Goal: Check status

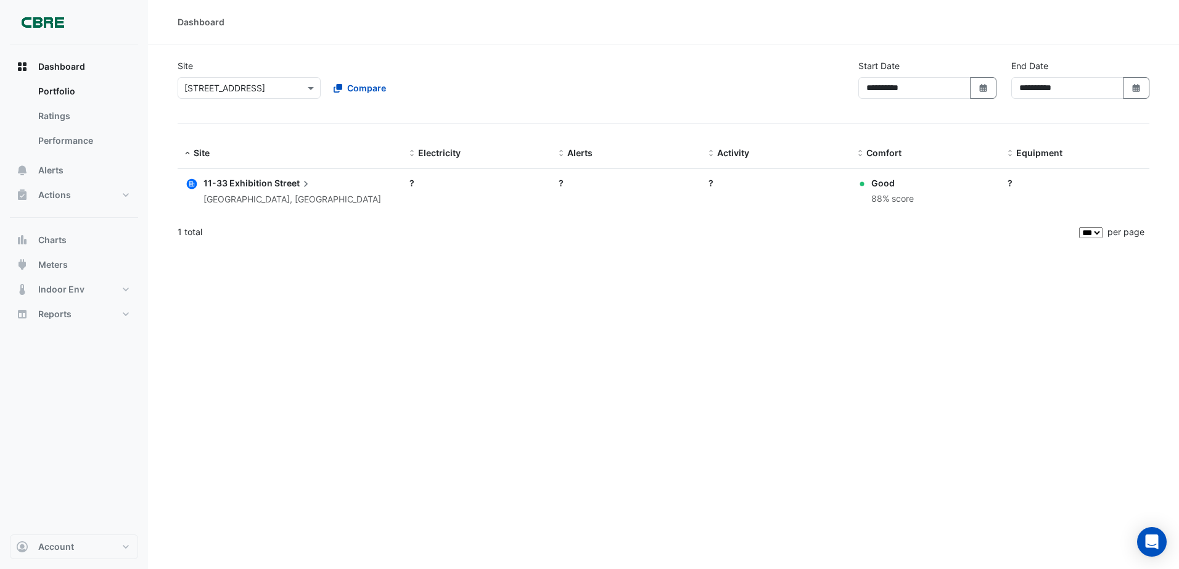
select select "***"
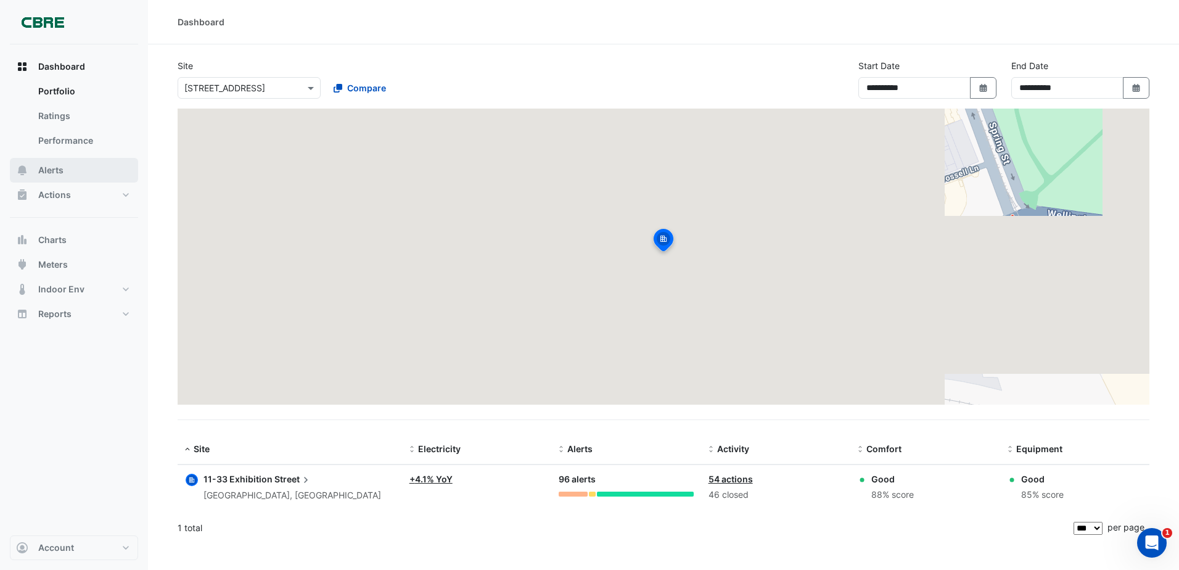
click at [65, 178] on button "Alerts" at bounding box center [74, 170] width 128 height 25
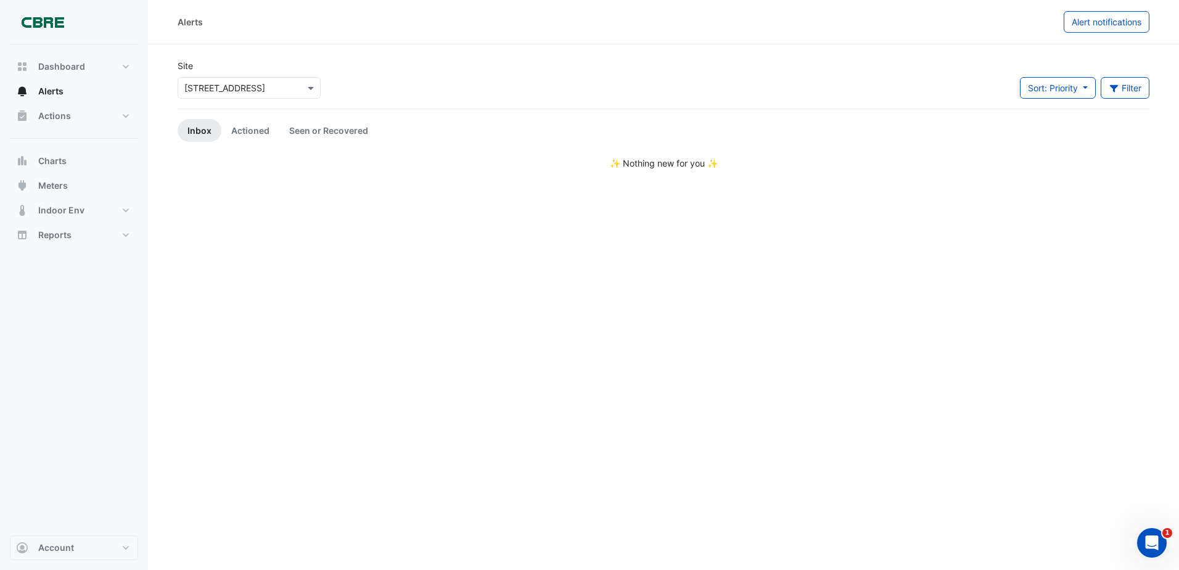
click at [41, 129] on div "Actions Site Manager" at bounding box center [74, 121] width 128 height 35
click at [49, 125] on button "Actions" at bounding box center [74, 116] width 128 height 25
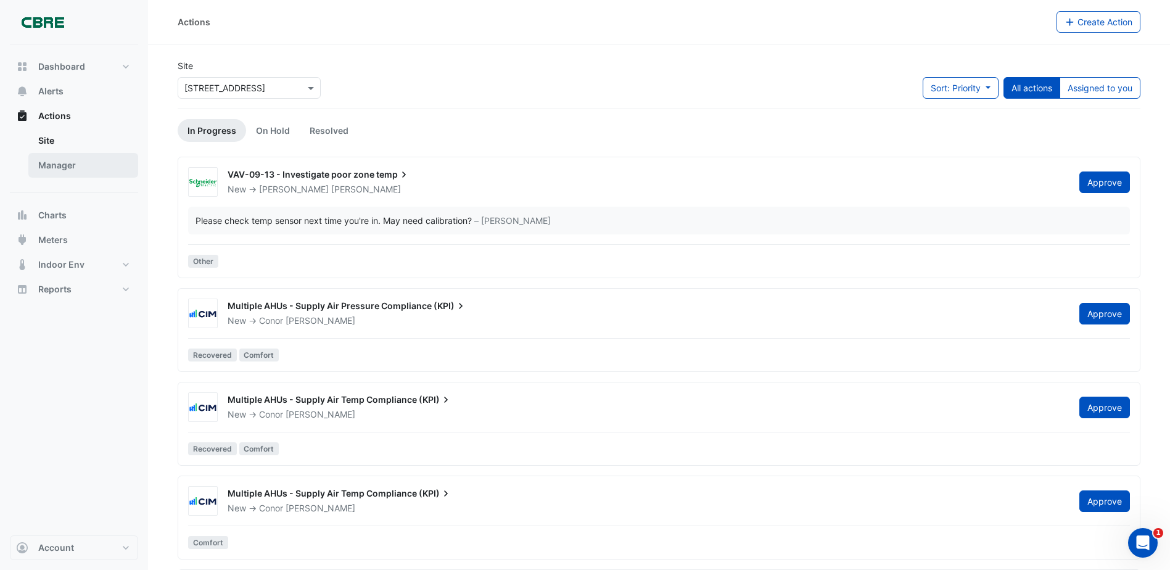
click at [60, 171] on link "Manager" at bounding box center [83, 165] width 110 height 25
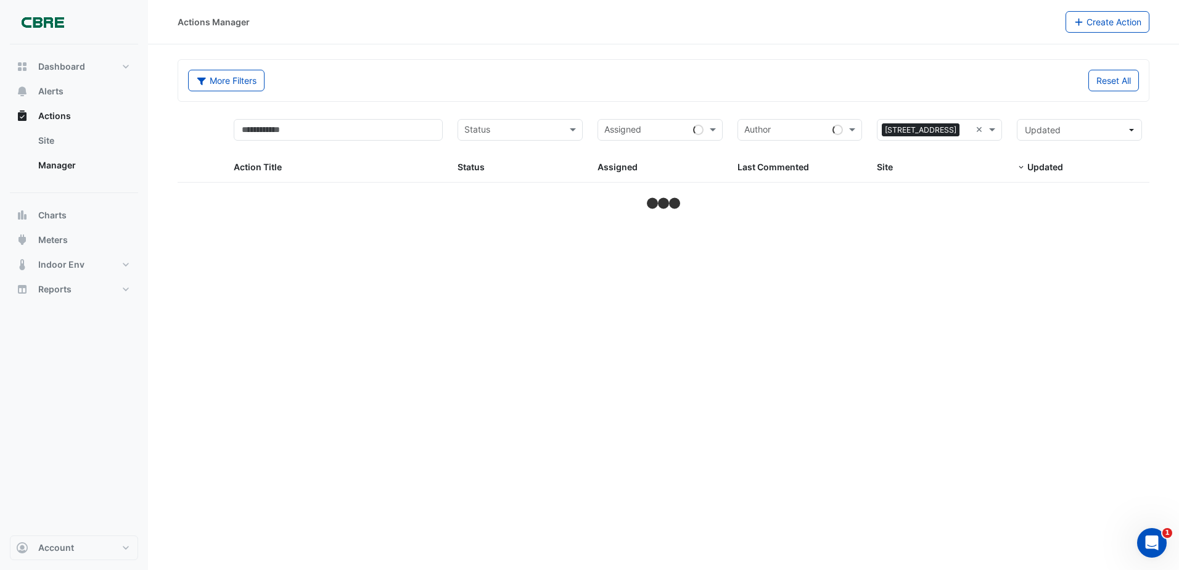
select select "***"
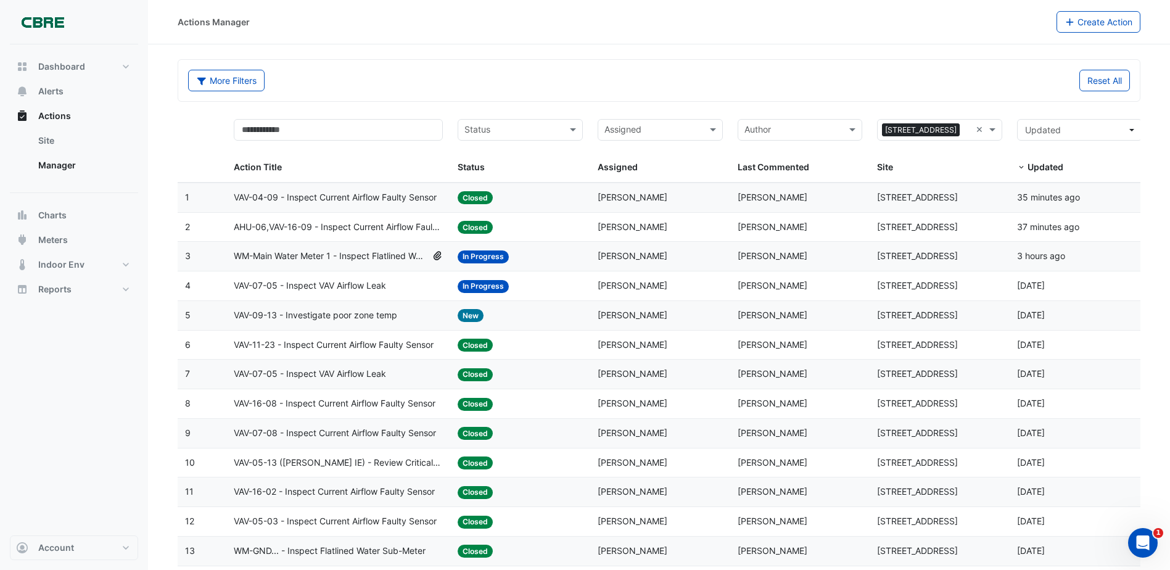
click at [612, 123] on div "Assigned" at bounding box center [622, 131] width 39 height 17
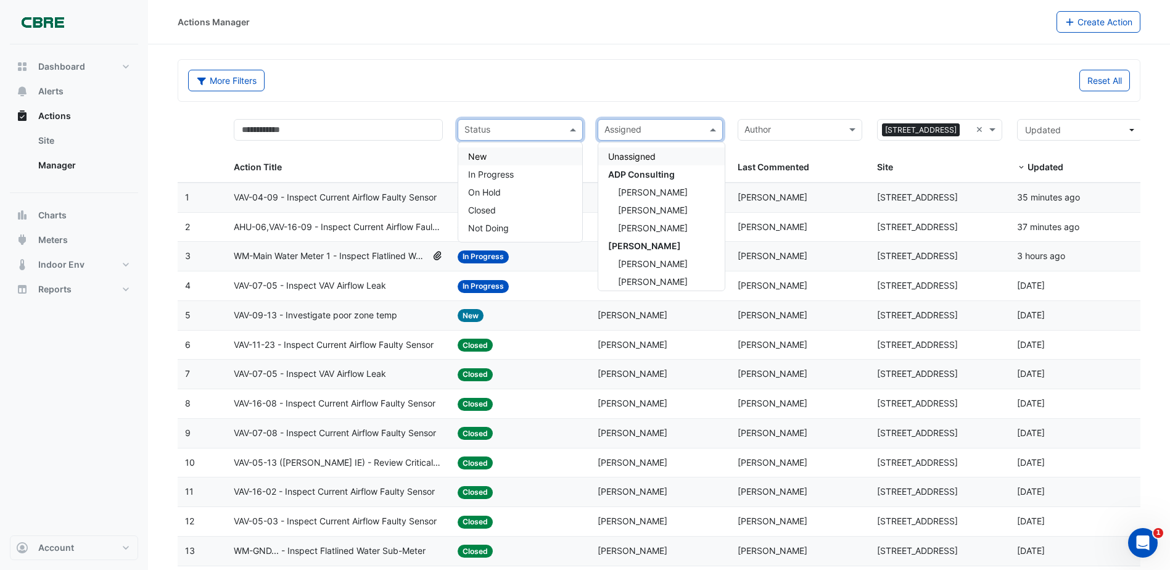
click at [547, 131] on input "text" at bounding box center [512, 131] width 97 height 14
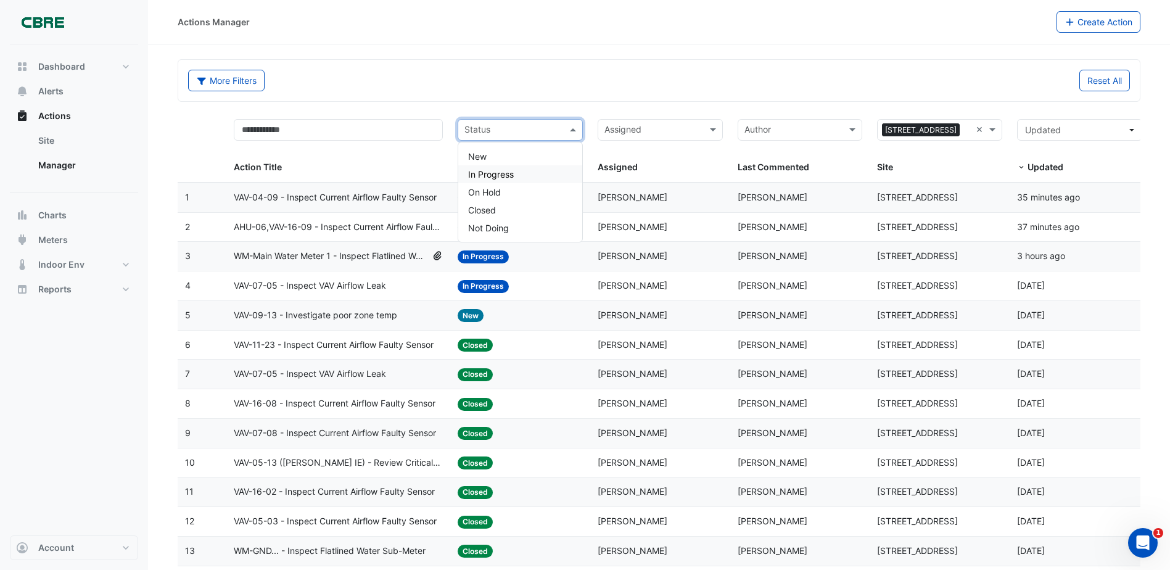
click at [526, 168] on div "In Progress" at bounding box center [520, 174] width 124 height 18
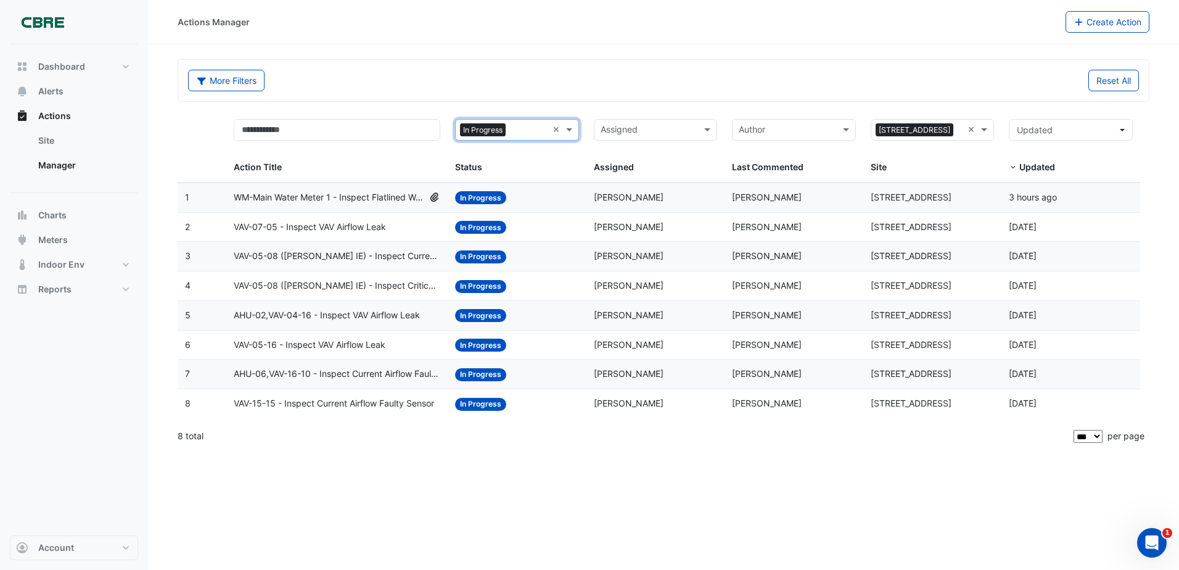
click at [519, 134] on input "text" at bounding box center [529, 131] width 37 height 14
click at [548, 450] on div "8 total" at bounding box center [625, 436] width 894 height 31
click at [563, 210] on datatable-body-cell "Status: In Progress" at bounding box center [517, 197] width 139 height 29
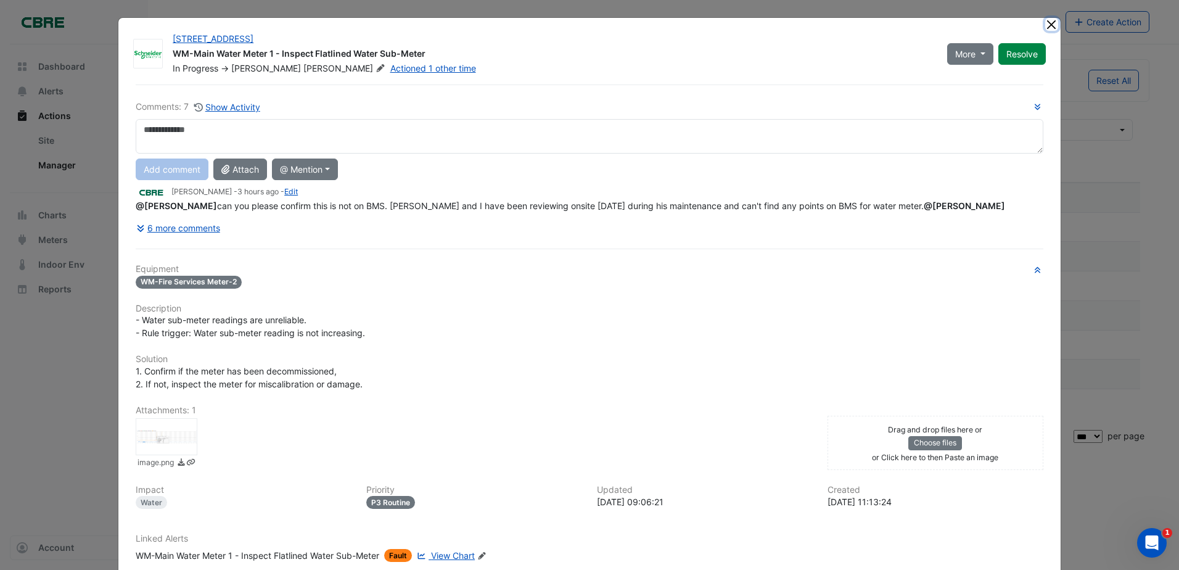
click at [1050, 29] on button "Close" at bounding box center [1051, 24] width 13 height 13
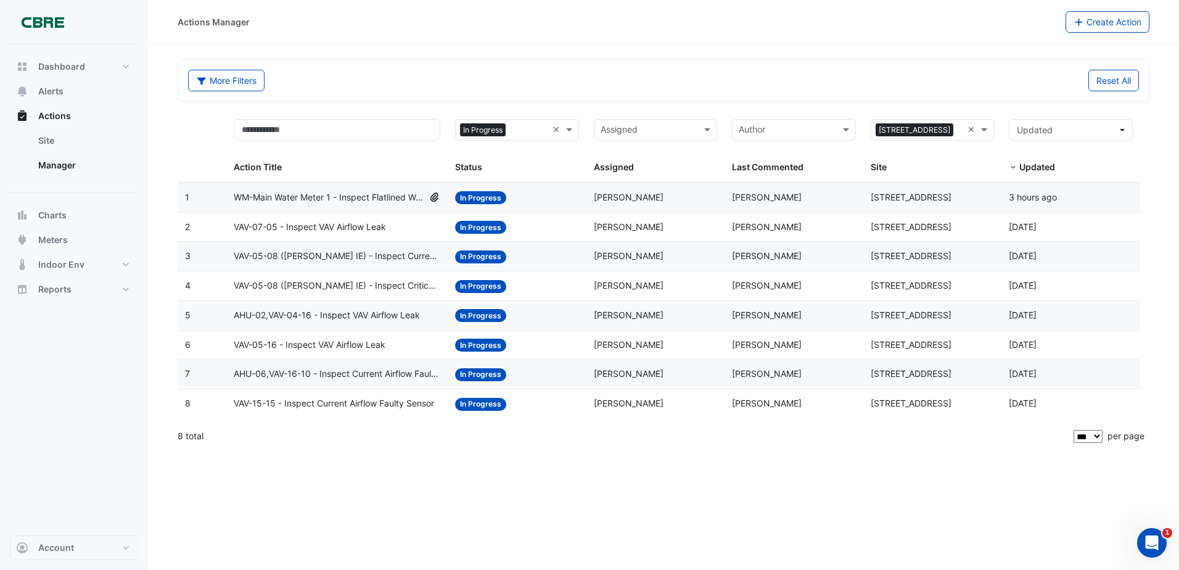
click at [560, 237] on datatable-body-cell "Status: In Progress" at bounding box center [517, 227] width 139 height 29
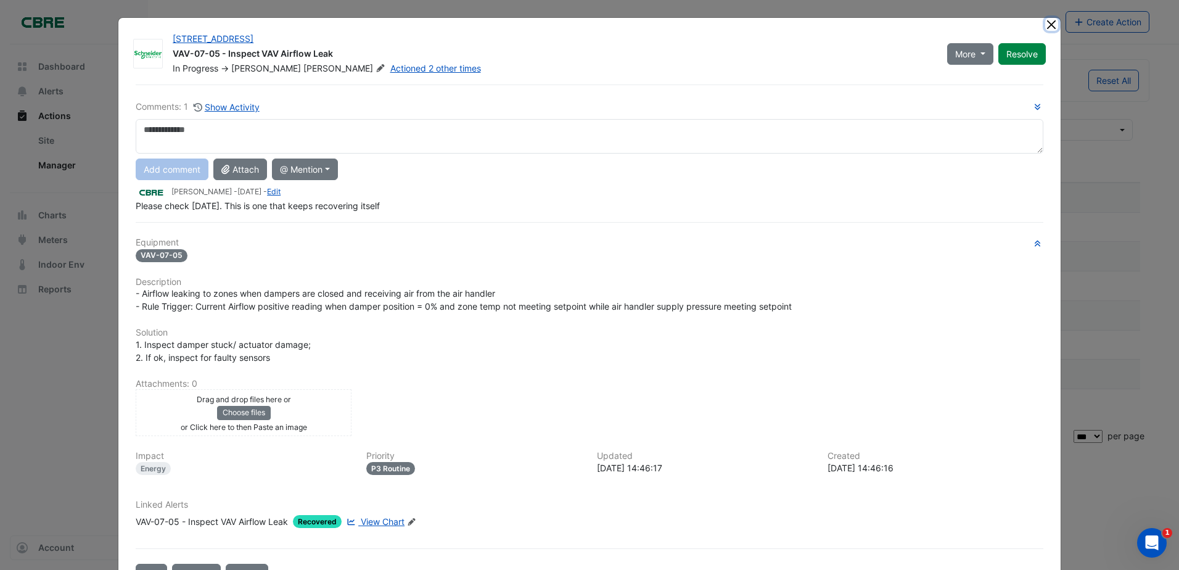
click at [1045, 26] on button "Close" at bounding box center [1051, 24] width 13 height 13
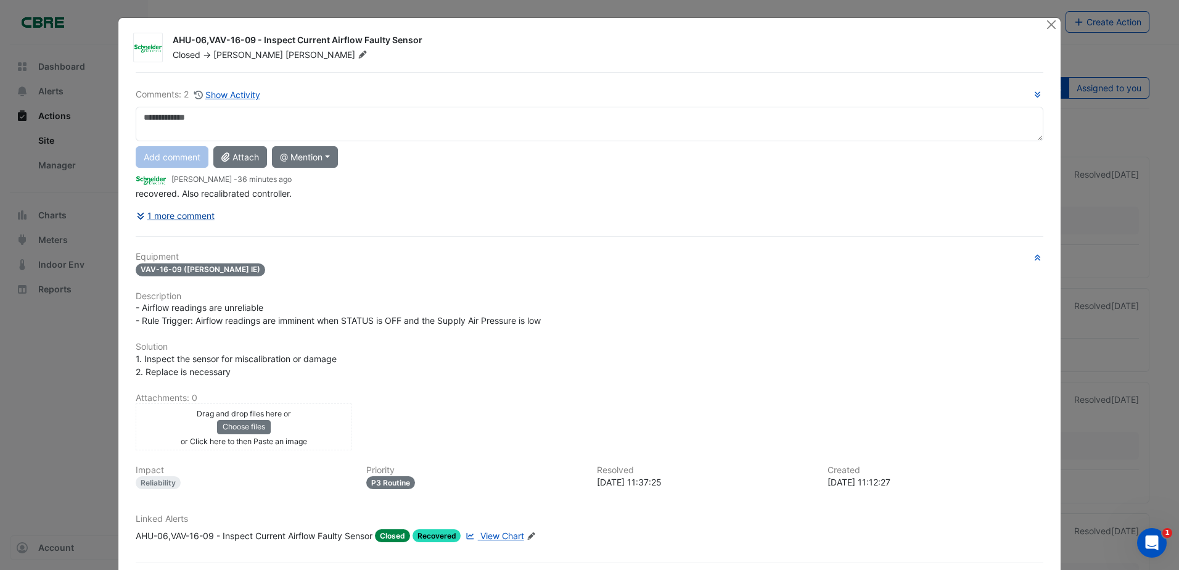
click at [202, 225] on button "1 more comment" at bounding box center [176, 216] width 80 height 22
click at [130, 213] on div "Comments: 2 Show Activity Add comment Attach @ Mention ADP Consulting [PERSON_N…" at bounding box center [589, 335] width 923 height 527
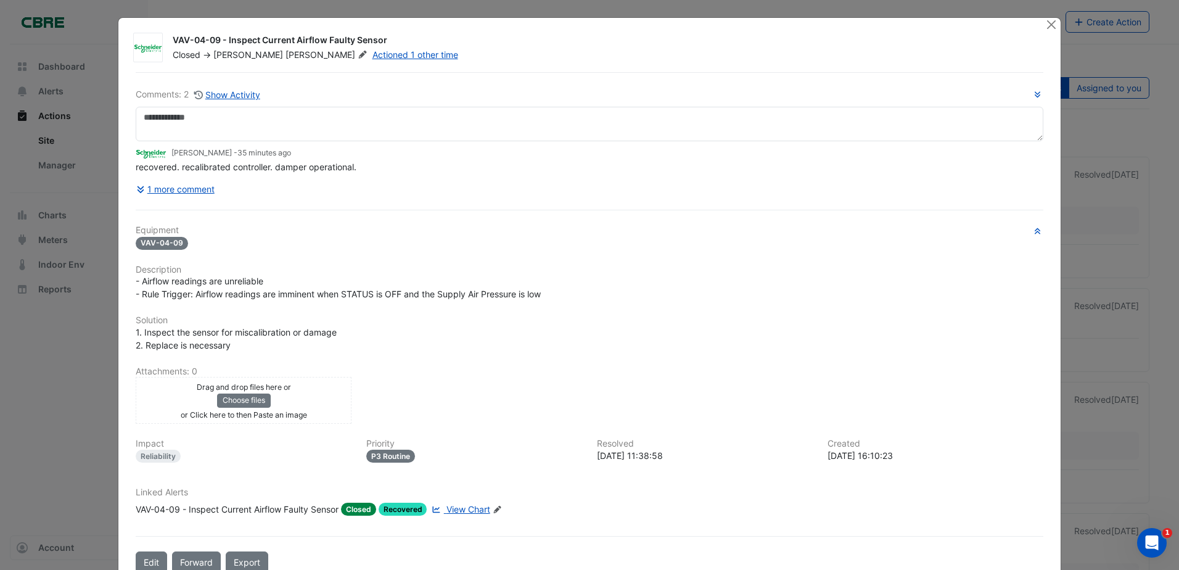
click at [159, 210] on hr at bounding box center [590, 210] width 908 height 1
click at [170, 191] on button "1 more comment" at bounding box center [176, 189] width 80 height 22
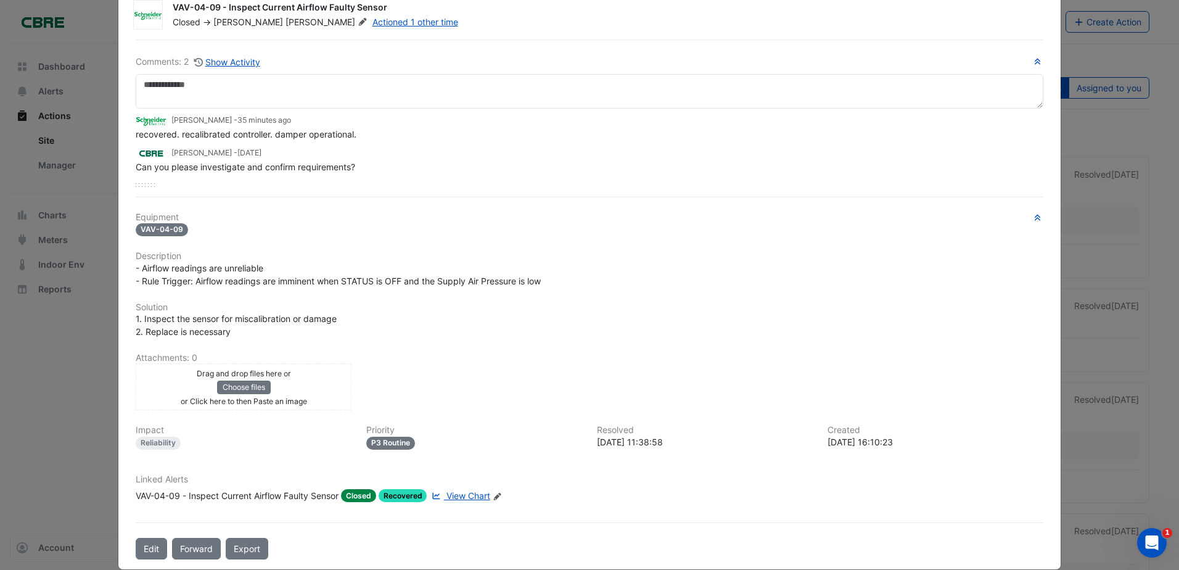
scroll to position [50, 0]
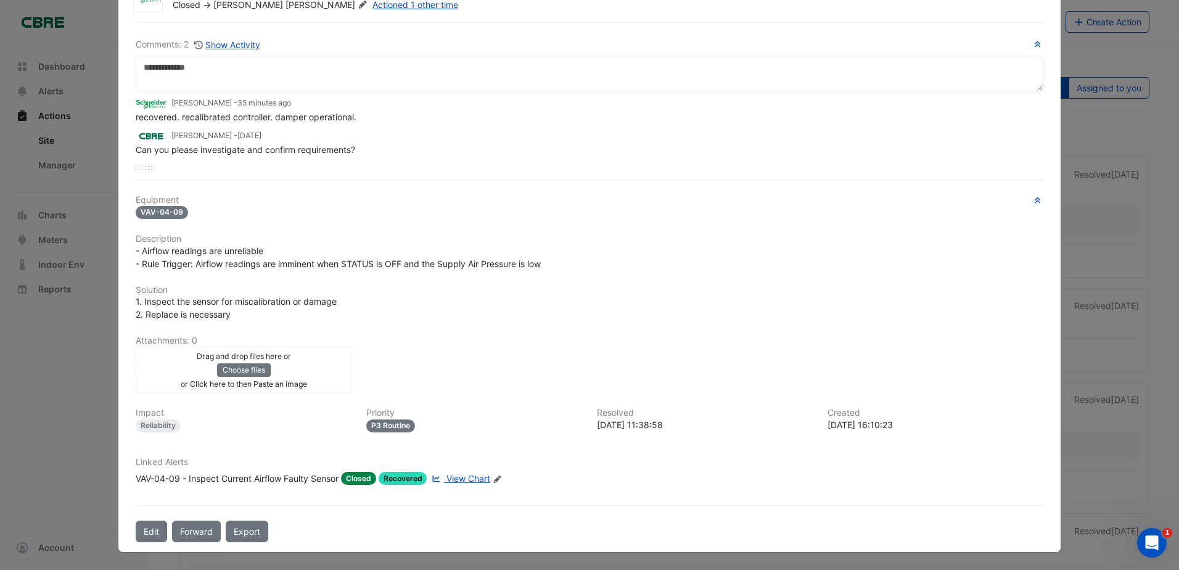
click at [464, 479] on span "View Chart" at bounding box center [469, 478] width 44 height 10
